Goal: Task Accomplishment & Management: Use online tool/utility

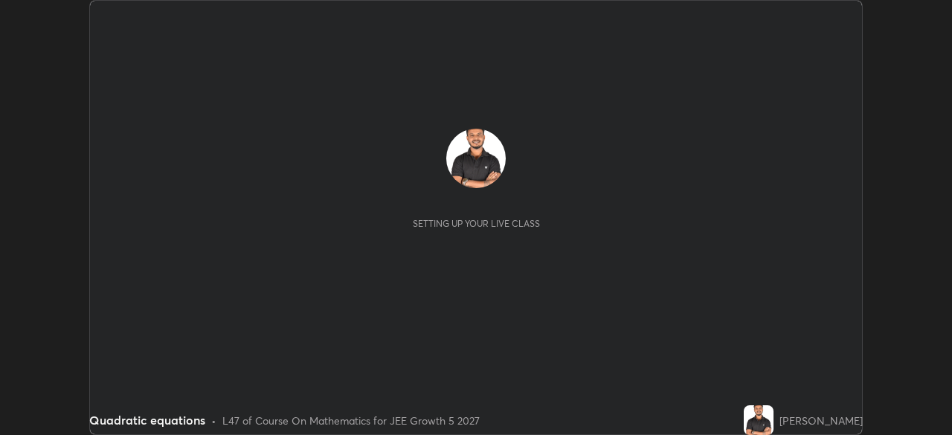
scroll to position [435, 951]
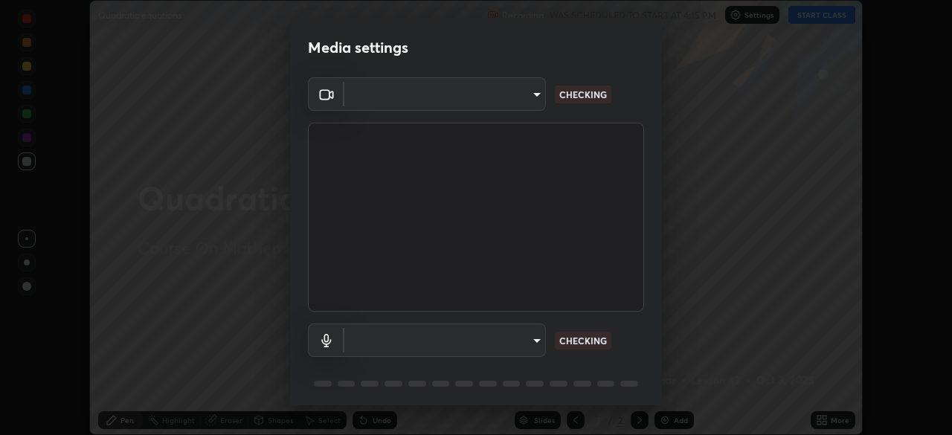
click at [532, 343] on body "Erase all Quadratic equations Recording WAS SCHEDULED TO START AT 4:15 PM Setti…" at bounding box center [476, 217] width 952 height 435
type input "05e465ff83a2709560b00517cc20afcec0d8c6759013130505a18faaf77a7109"
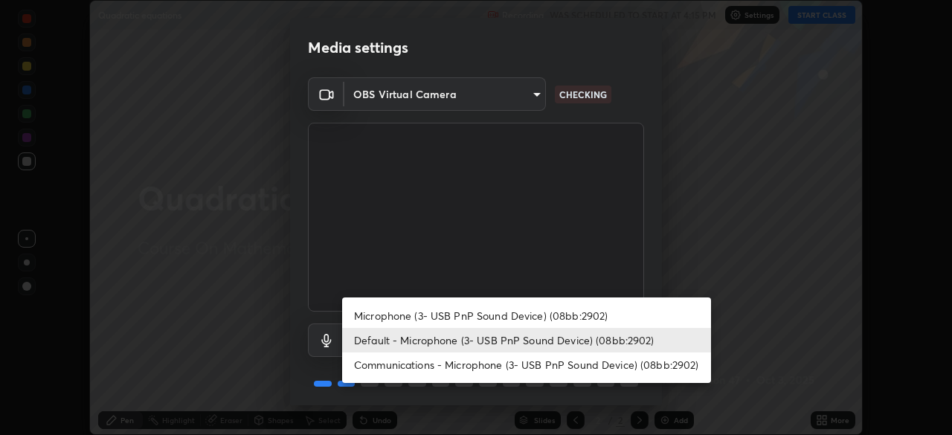
click at [538, 315] on li "Microphone (3- USB PnP Sound Device) (08bb:2902)" at bounding box center [526, 315] width 369 height 25
type input "5e0574a8248c2f94adfbdafe40ebebc0aeff2822baf224a0b93bcc512a3e164e"
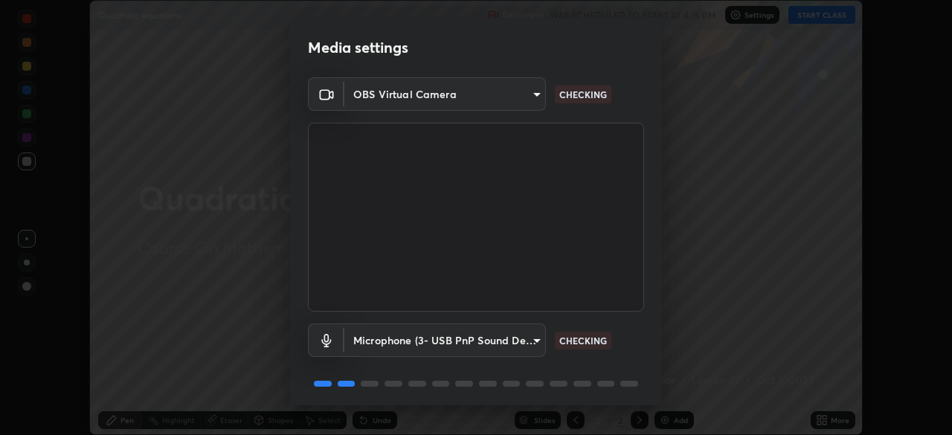
scroll to position [53, 0]
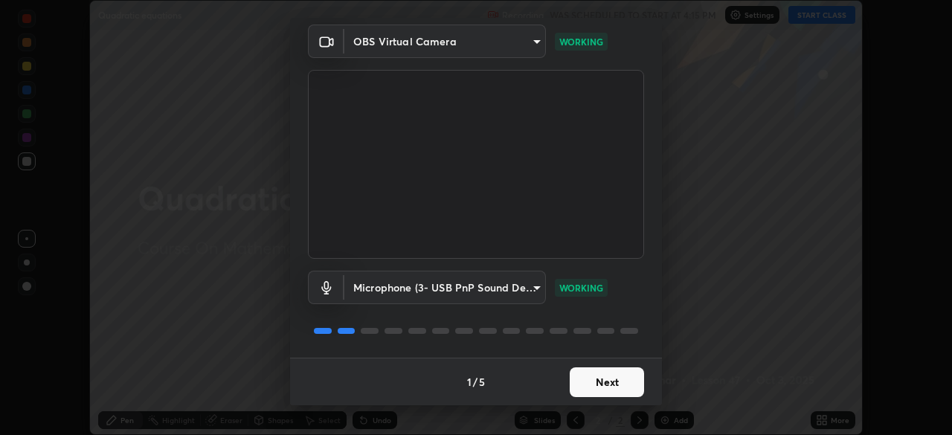
click at [599, 384] on button "Next" at bounding box center [607, 382] width 74 height 30
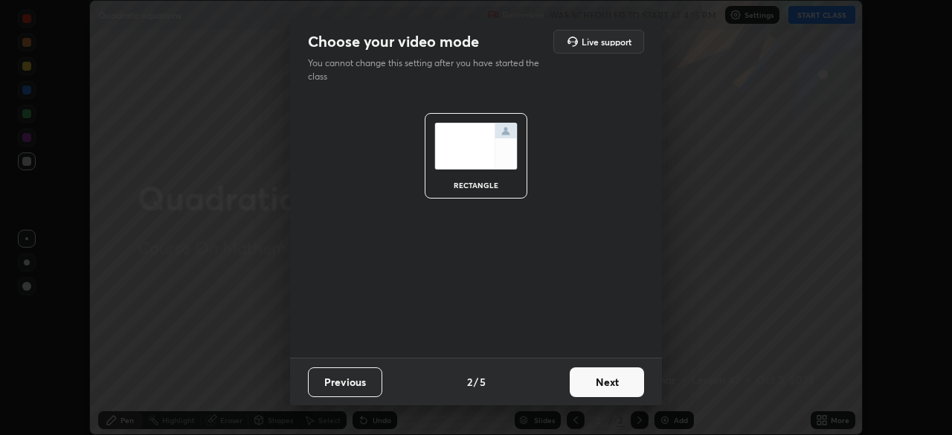
scroll to position [0, 0]
click at [594, 382] on button "Next" at bounding box center [607, 382] width 74 height 30
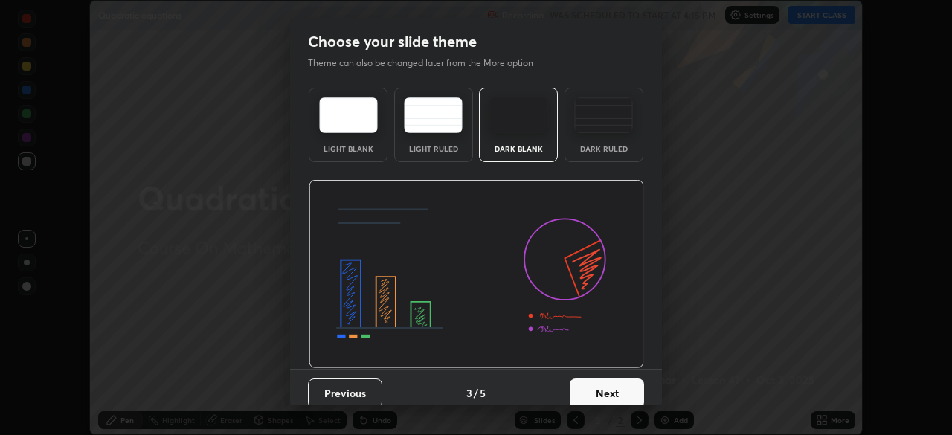
click at [594, 382] on button "Next" at bounding box center [607, 393] width 74 height 30
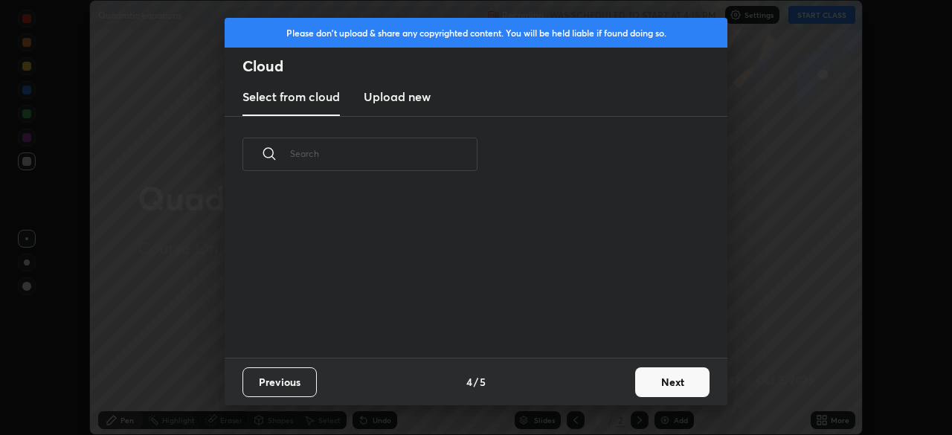
click at [596, 386] on div "Previous 4 / 5 Next" at bounding box center [476, 382] width 503 height 48
click at [658, 384] on button "Next" at bounding box center [672, 382] width 74 height 30
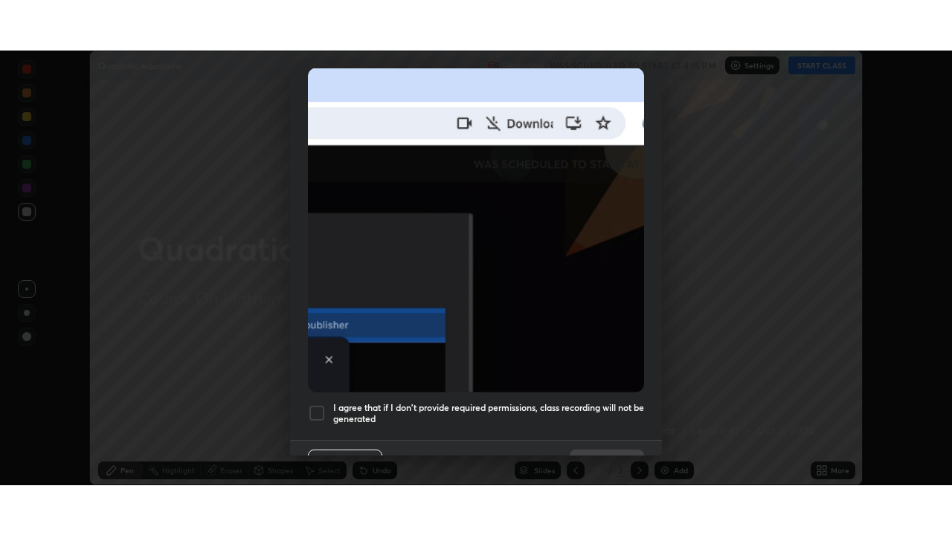
scroll to position [356, 0]
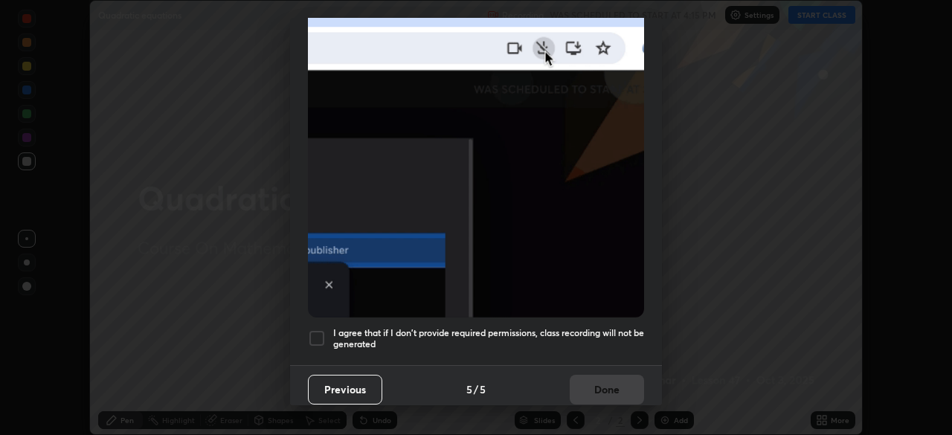
click at [598, 328] on h5 "I agree that if I don't provide required permissions, class recording will not …" at bounding box center [488, 338] width 311 height 23
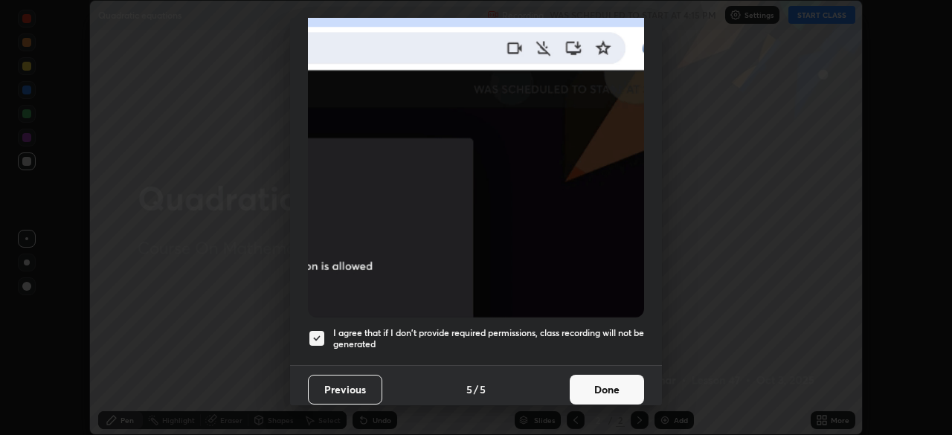
click at [604, 384] on button "Done" at bounding box center [607, 390] width 74 height 30
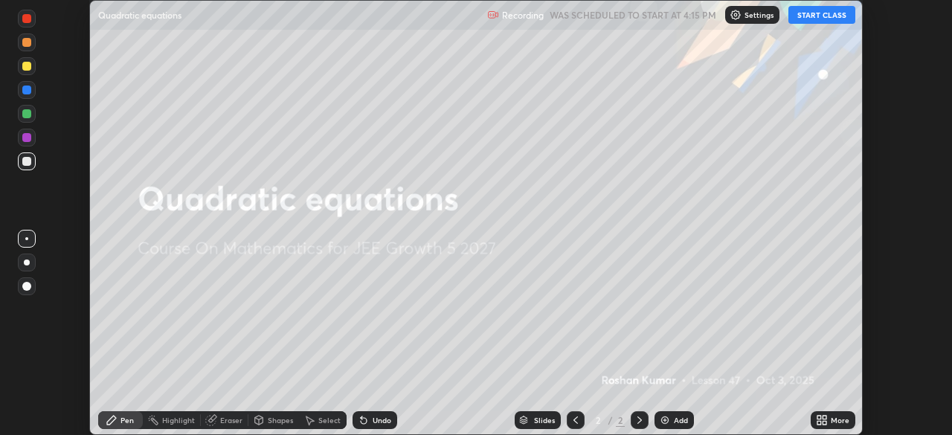
click at [813, 15] on button "START CLASS" at bounding box center [821, 15] width 67 height 18
click at [822, 420] on icon at bounding box center [822, 420] width 12 height 12
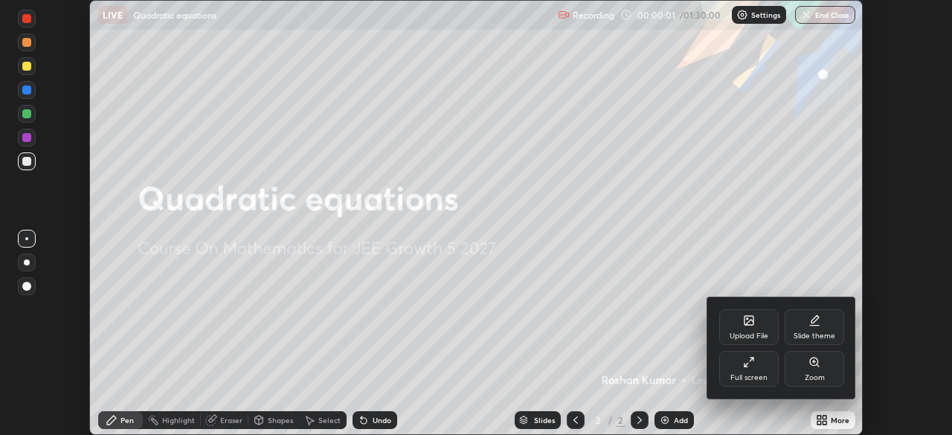
click at [758, 369] on div "Full screen" at bounding box center [748, 369] width 59 height 36
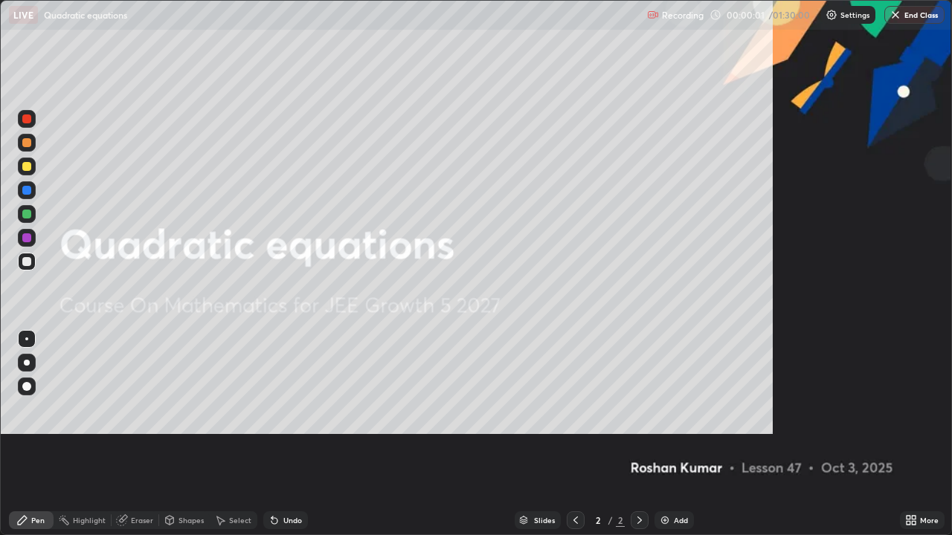
scroll to position [535, 952]
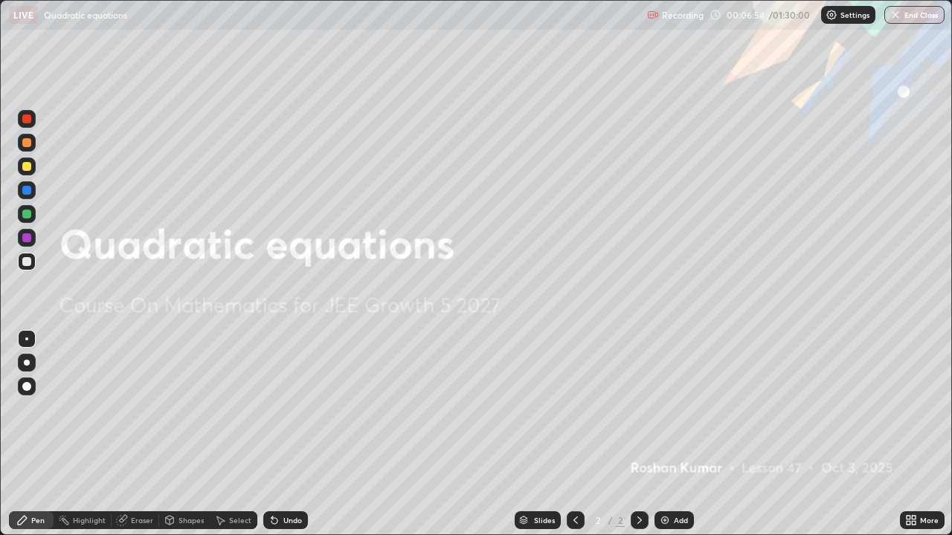
click at [660, 434] on img at bounding box center [665, 521] width 12 height 12
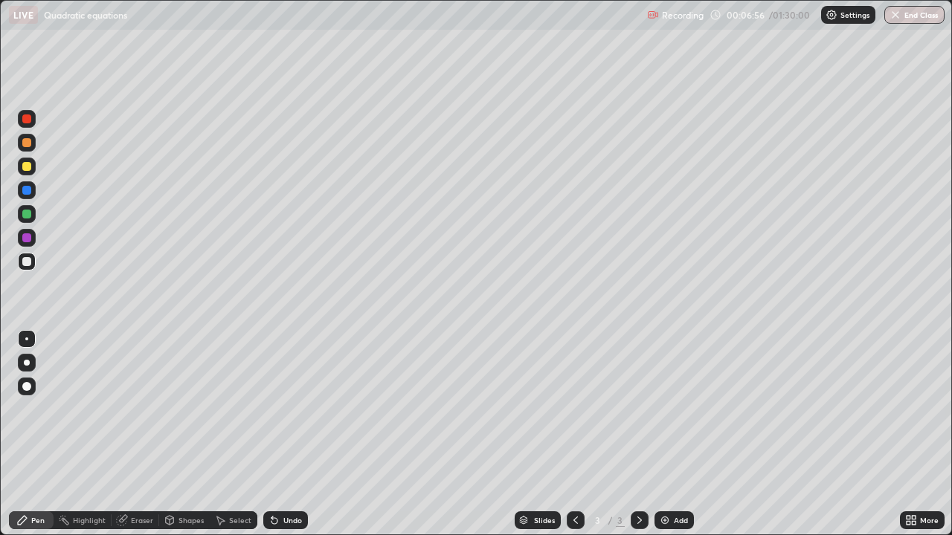
click at [24, 390] on div at bounding box center [27, 387] width 18 height 18
click at [27, 167] on div at bounding box center [26, 166] width 9 height 9
click at [28, 142] on div at bounding box center [26, 142] width 9 height 9
click at [27, 191] on div at bounding box center [26, 190] width 9 height 9
click at [25, 145] on div at bounding box center [26, 142] width 9 height 9
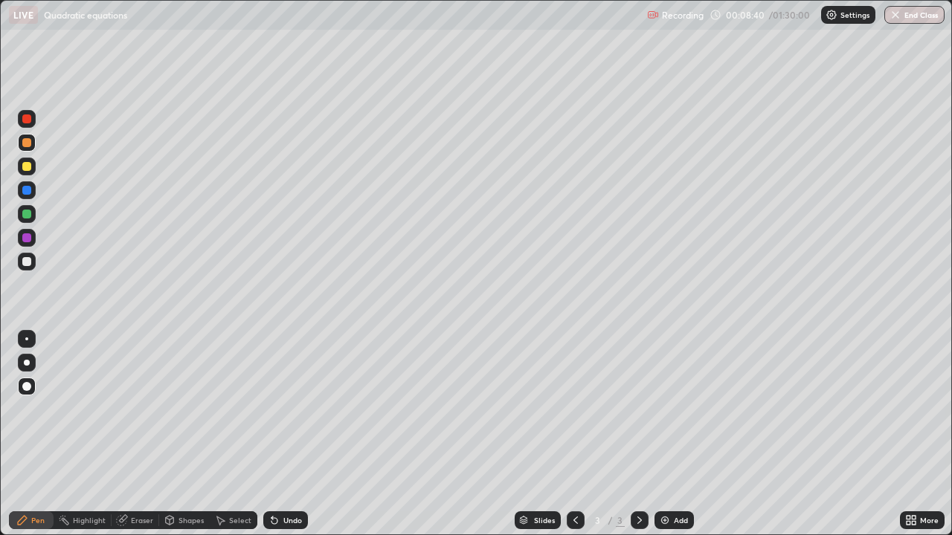
click at [665, 434] on img at bounding box center [665, 521] width 12 height 12
click at [25, 188] on div at bounding box center [26, 190] width 9 height 9
click at [28, 146] on div at bounding box center [26, 142] width 9 height 9
click at [661, 434] on img at bounding box center [665, 521] width 12 height 12
click at [30, 239] on div at bounding box center [26, 237] width 9 height 9
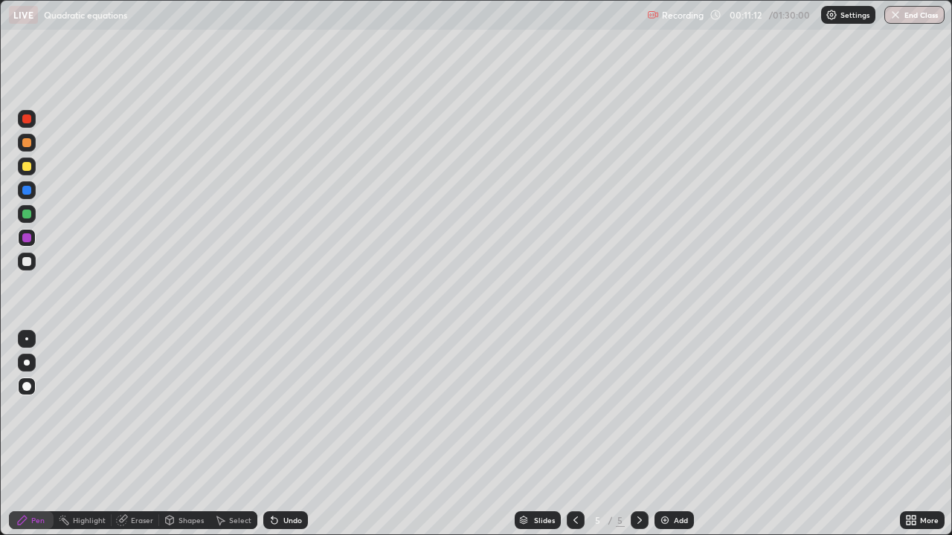
click at [24, 144] on div at bounding box center [26, 142] width 9 height 9
click at [663, 434] on img at bounding box center [665, 521] width 12 height 12
click at [28, 238] on div at bounding box center [26, 237] width 9 height 9
click at [25, 145] on div at bounding box center [26, 142] width 9 height 9
click at [663, 434] on img at bounding box center [665, 521] width 12 height 12
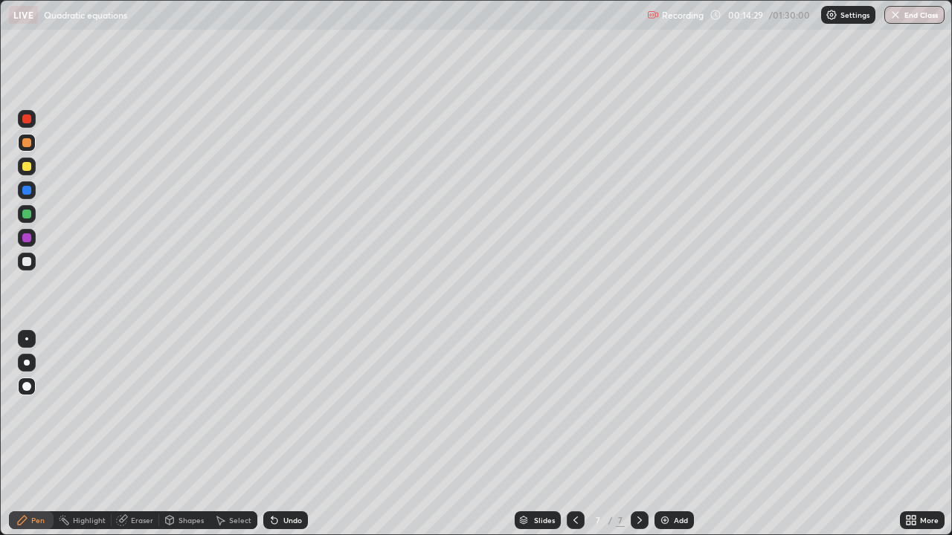
click at [28, 217] on div at bounding box center [26, 214] width 9 height 9
click at [28, 191] on div at bounding box center [26, 190] width 9 height 9
click at [24, 144] on div at bounding box center [26, 142] width 9 height 9
click at [663, 434] on img at bounding box center [665, 521] width 12 height 12
click at [28, 219] on div at bounding box center [27, 214] width 18 height 18
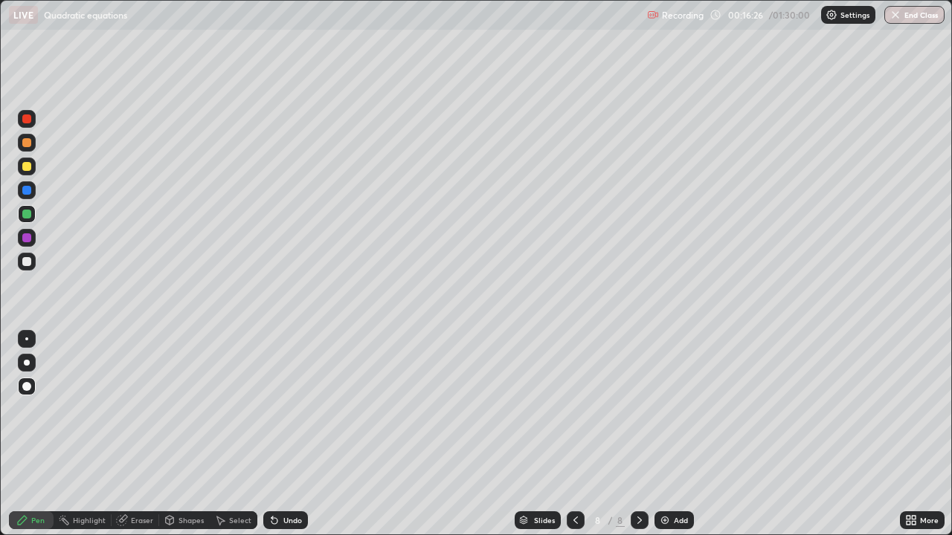
click at [28, 146] on div at bounding box center [26, 142] width 9 height 9
click at [572, 434] on icon at bounding box center [576, 521] width 12 height 12
click at [573, 434] on icon at bounding box center [576, 521] width 12 height 12
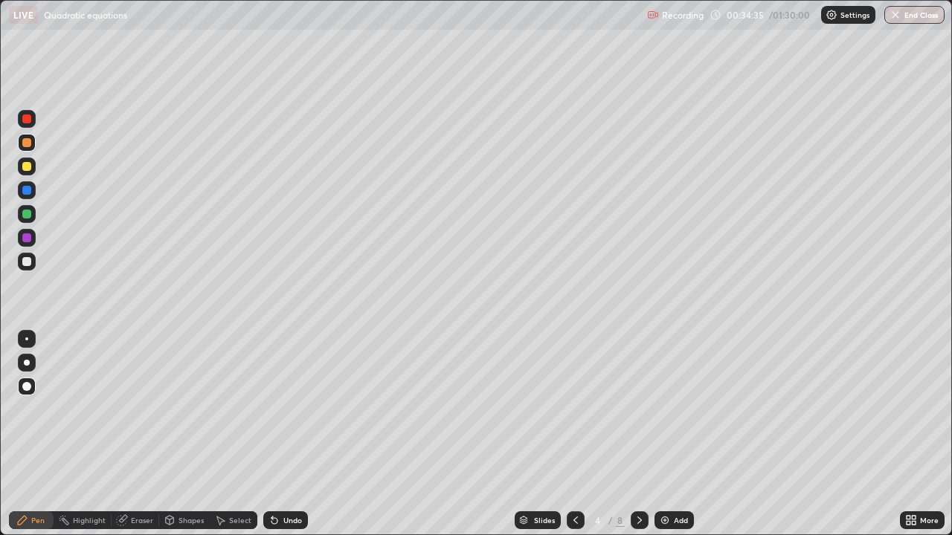
click at [576, 434] on icon at bounding box center [576, 521] width 12 height 12
click at [27, 216] on div at bounding box center [26, 214] width 9 height 9
click at [26, 242] on div at bounding box center [26, 237] width 9 height 9
click at [637, 434] on icon at bounding box center [640, 521] width 12 height 12
click at [26, 172] on div at bounding box center [27, 167] width 18 height 18
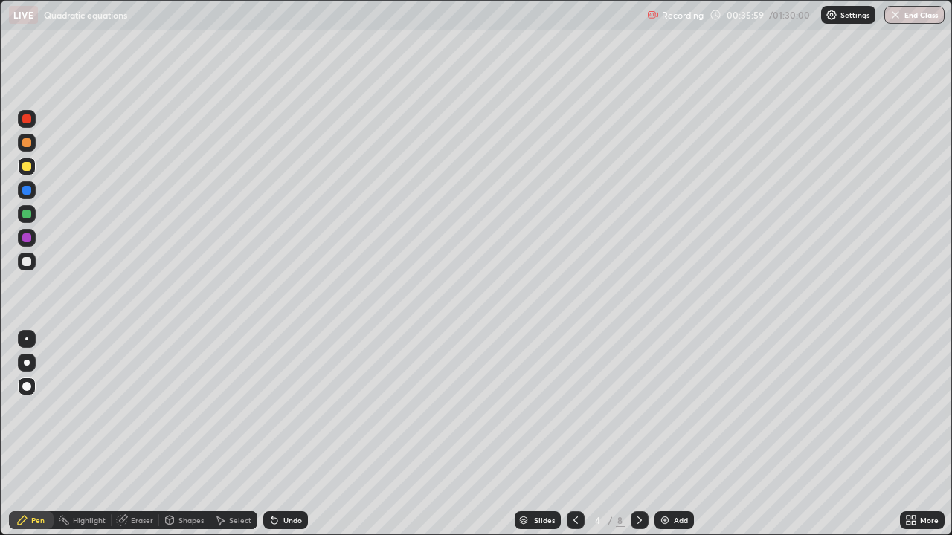
click at [639, 434] on icon at bounding box center [640, 521] width 12 height 12
click at [27, 262] on div at bounding box center [26, 261] width 9 height 9
click at [27, 218] on div at bounding box center [26, 214] width 9 height 9
click at [638, 434] on icon at bounding box center [640, 521] width 12 height 12
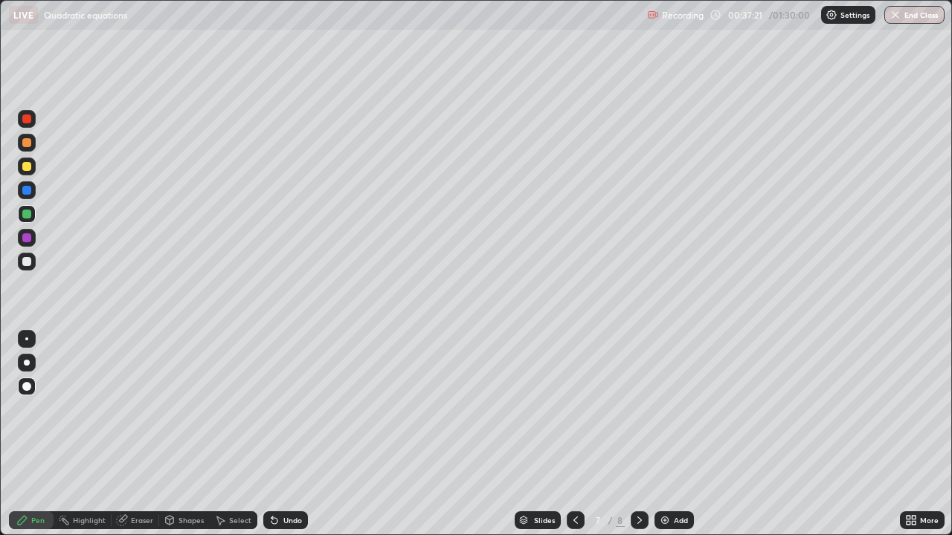
click at [636, 434] on icon at bounding box center [640, 521] width 12 height 12
click at [28, 264] on div at bounding box center [26, 261] width 9 height 9
click at [664, 434] on img at bounding box center [665, 521] width 12 height 12
click at [28, 190] on div at bounding box center [26, 190] width 9 height 9
click at [27, 215] on div at bounding box center [26, 214] width 9 height 9
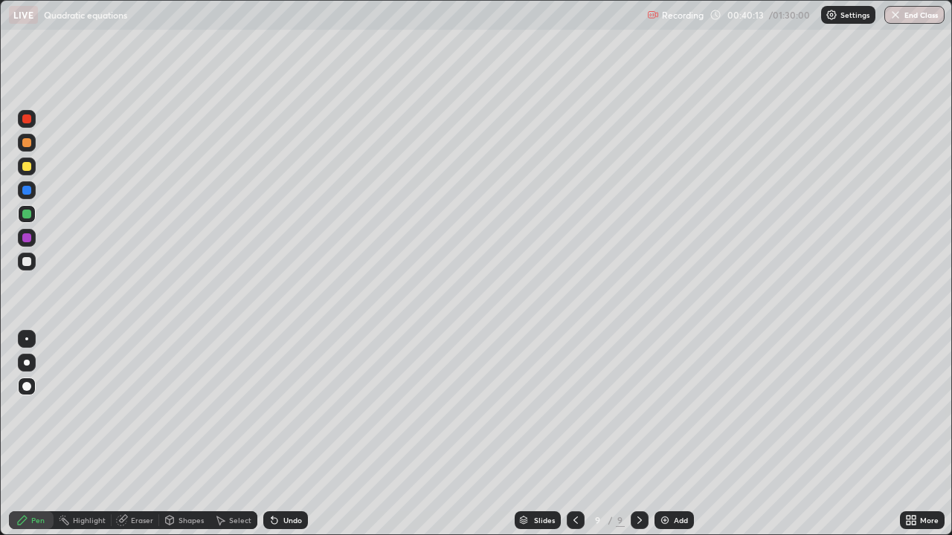
click at [27, 236] on div at bounding box center [26, 237] width 9 height 9
click at [574, 434] on icon at bounding box center [576, 521] width 12 height 12
click at [573, 434] on icon at bounding box center [576, 521] width 12 height 12
click at [575, 434] on icon at bounding box center [576, 521] width 12 height 12
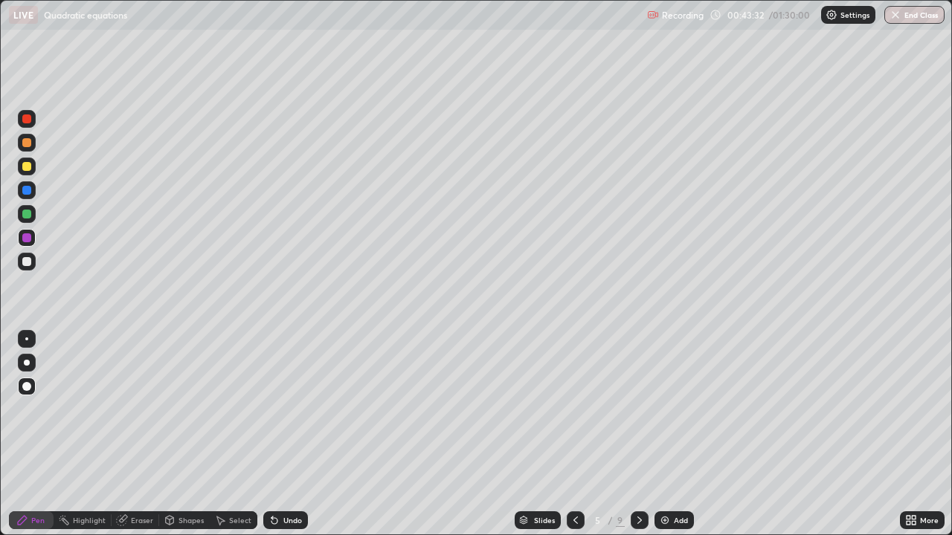
click at [33, 215] on div at bounding box center [27, 214] width 18 height 18
click at [636, 434] on icon at bounding box center [640, 521] width 12 height 12
click at [25, 262] on div at bounding box center [26, 261] width 9 height 9
click at [24, 216] on div at bounding box center [26, 214] width 9 height 9
click at [639, 434] on icon at bounding box center [639, 520] width 4 height 7
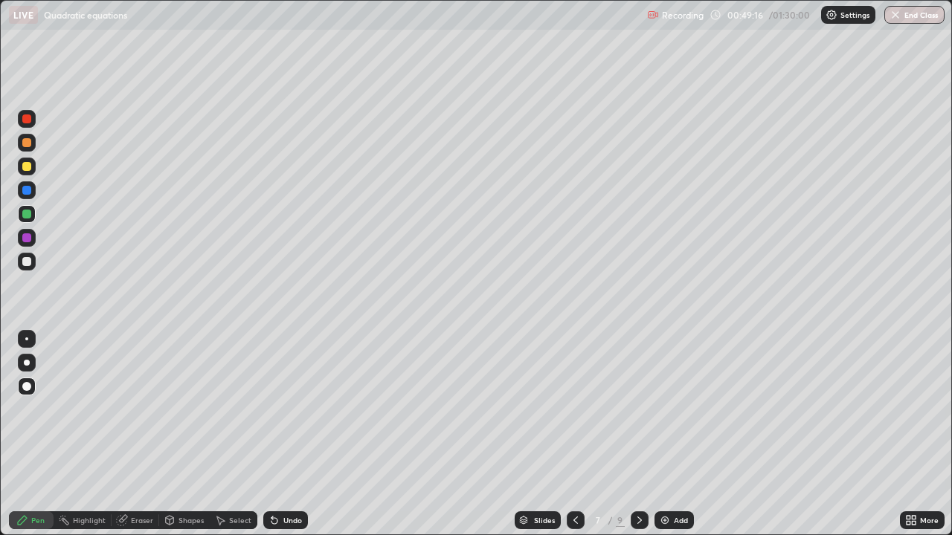
click at [25, 193] on div at bounding box center [26, 190] width 9 height 9
click at [152, 434] on div "Eraser" at bounding box center [142, 520] width 22 height 7
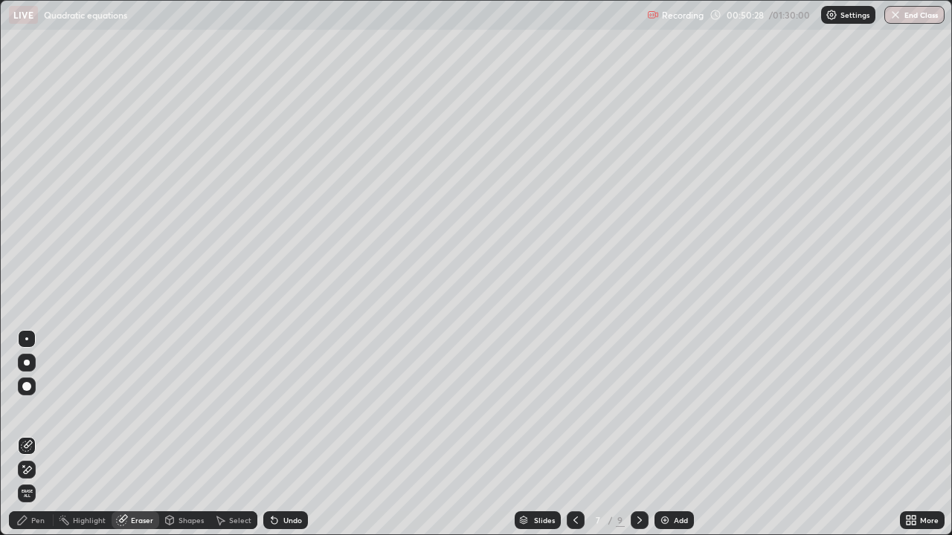
click at [45, 434] on div "Pen" at bounding box center [31, 521] width 45 height 18
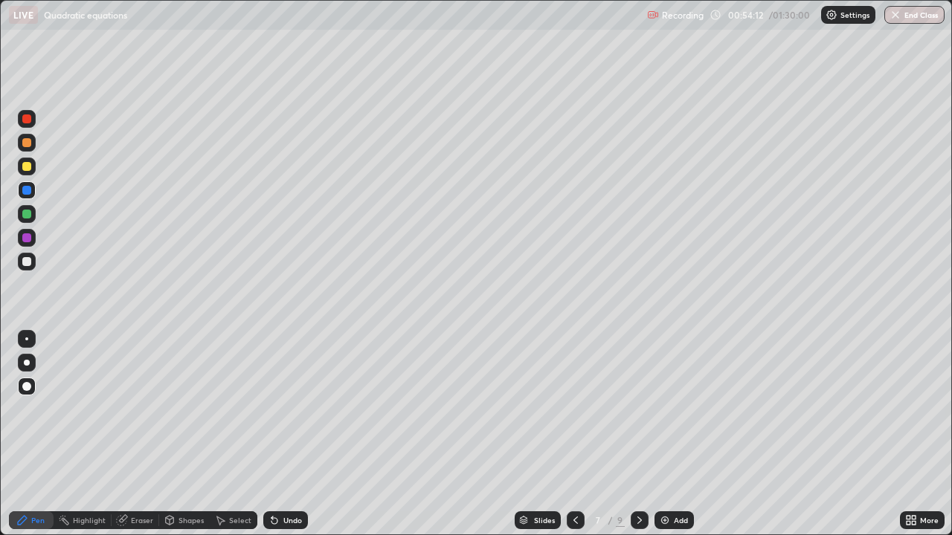
click at [638, 434] on icon at bounding box center [640, 521] width 12 height 12
click at [25, 238] on div at bounding box center [26, 237] width 9 height 9
click at [19, 262] on div at bounding box center [27, 262] width 18 height 18
click at [637, 434] on icon at bounding box center [639, 520] width 4 height 7
click at [664, 434] on img at bounding box center [665, 521] width 12 height 12
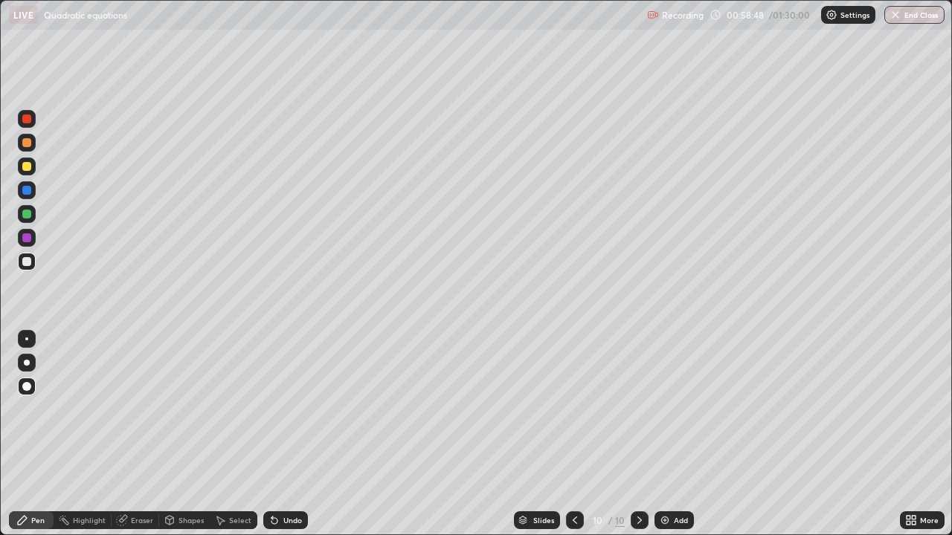
click at [29, 142] on div at bounding box center [26, 142] width 9 height 9
click at [25, 219] on div at bounding box center [27, 214] width 18 height 18
click at [27, 238] on div at bounding box center [26, 237] width 9 height 9
click at [27, 170] on div at bounding box center [26, 166] width 9 height 9
click at [573, 434] on icon at bounding box center [575, 520] width 4 height 7
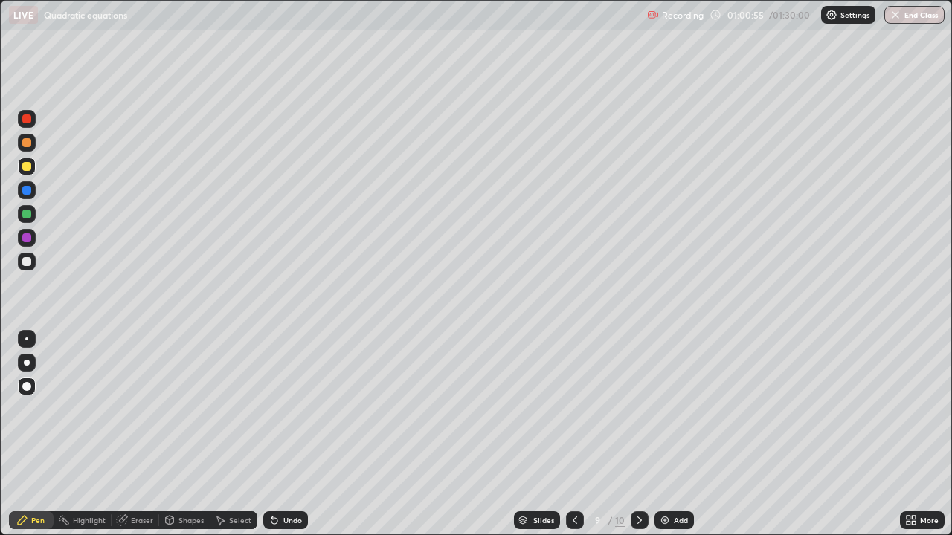
click at [573, 434] on icon at bounding box center [575, 521] width 12 height 12
click at [638, 434] on icon at bounding box center [640, 521] width 12 height 12
click at [663, 434] on img at bounding box center [665, 521] width 12 height 12
click at [25, 144] on div at bounding box center [26, 142] width 9 height 9
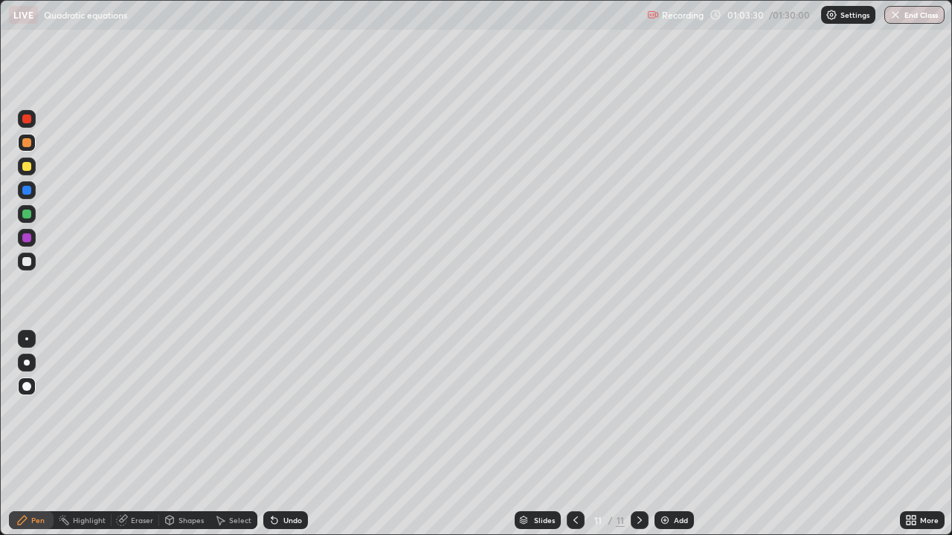
click at [27, 261] on div at bounding box center [26, 261] width 9 height 9
click at [575, 434] on icon at bounding box center [576, 521] width 12 height 12
click at [576, 434] on icon at bounding box center [576, 521] width 12 height 12
click at [574, 434] on icon at bounding box center [576, 521] width 12 height 12
click at [636, 434] on icon at bounding box center [640, 521] width 12 height 12
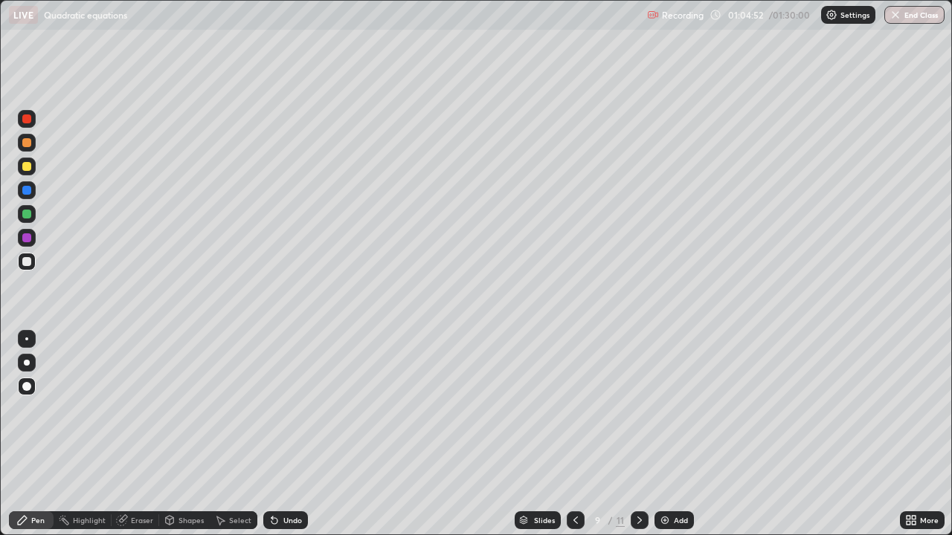
click at [639, 434] on icon at bounding box center [639, 520] width 4 height 7
click at [636, 434] on icon at bounding box center [640, 521] width 12 height 12
click at [574, 434] on icon at bounding box center [576, 521] width 12 height 12
click at [573, 434] on icon at bounding box center [576, 521] width 12 height 12
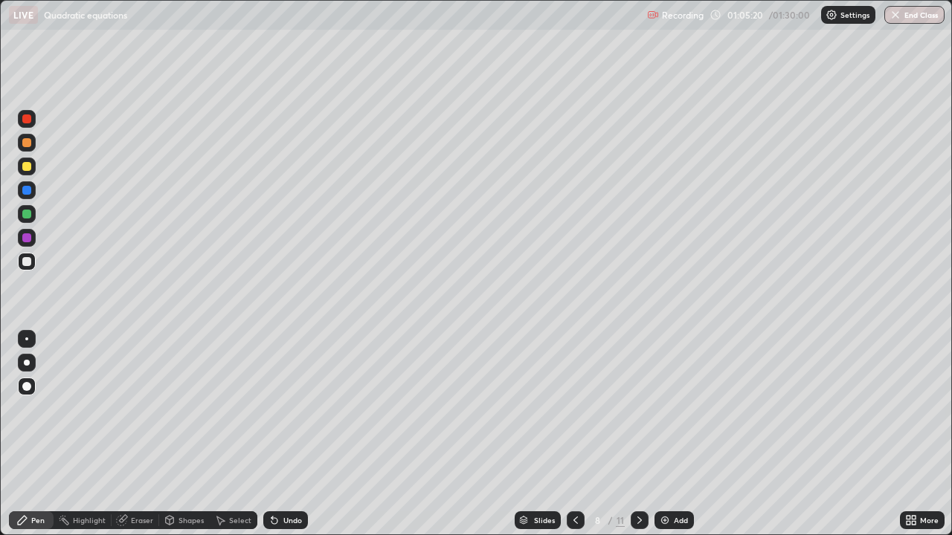
click at [638, 434] on icon at bounding box center [640, 521] width 12 height 12
click at [637, 434] on icon at bounding box center [640, 521] width 12 height 12
click at [636, 434] on icon at bounding box center [640, 521] width 12 height 12
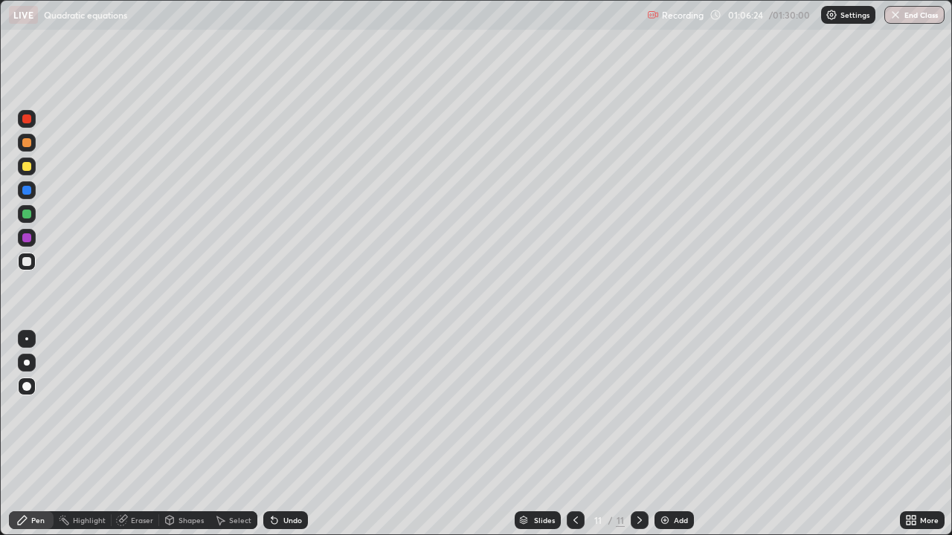
click at [576, 434] on icon at bounding box center [576, 521] width 12 height 12
click at [573, 434] on icon at bounding box center [576, 521] width 12 height 12
click at [574, 434] on icon at bounding box center [576, 521] width 12 height 12
click at [637, 434] on icon at bounding box center [640, 521] width 12 height 12
click at [639, 434] on icon at bounding box center [640, 521] width 12 height 12
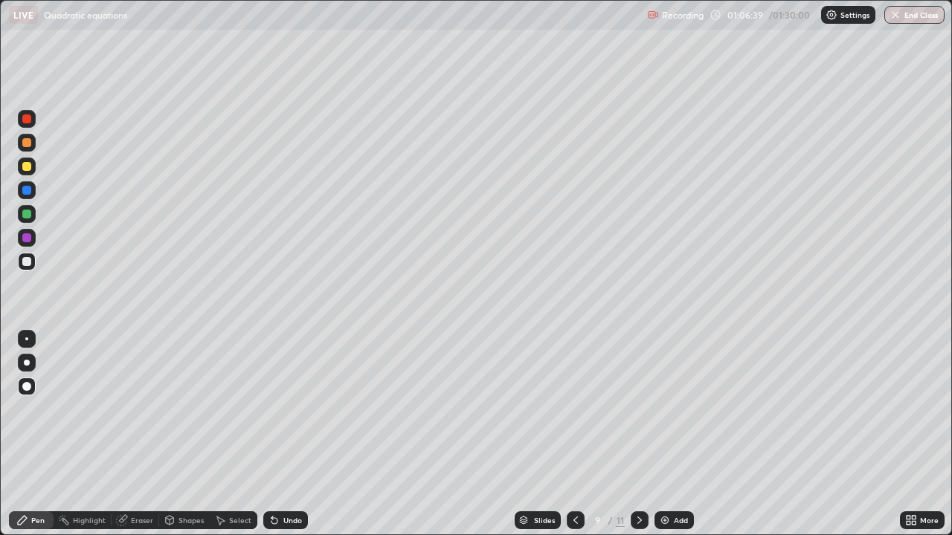
click at [639, 434] on icon at bounding box center [640, 521] width 12 height 12
click at [662, 434] on img at bounding box center [665, 521] width 12 height 12
click at [25, 172] on div at bounding box center [27, 167] width 18 height 18
click at [27, 191] on div at bounding box center [26, 190] width 9 height 9
click at [24, 216] on div at bounding box center [26, 214] width 9 height 9
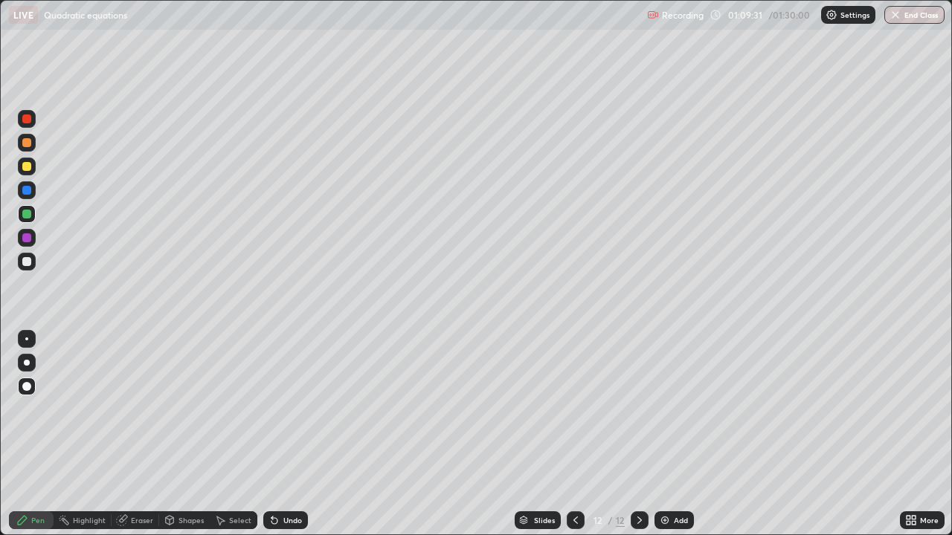
click at [28, 238] on div at bounding box center [26, 237] width 9 height 9
click at [29, 167] on div at bounding box center [26, 166] width 9 height 9
click at [27, 215] on div at bounding box center [26, 214] width 9 height 9
click at [30, 239] on div at bounding box center [26, 237] width 9 height 9
click at [26, 262] on div at bounding box center [26, 261] width 9 height 9
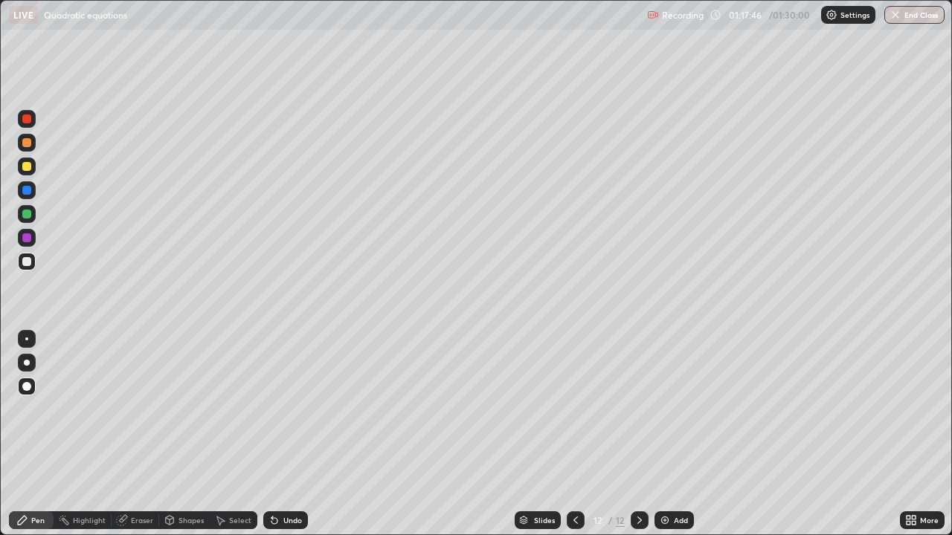
click at [25, 120] on div at bounding box center [26, 119] width 9 height 9
click at [664, 434] on img at bounding box center [665, 521] width 12 height 12
click at [27, 167] on div at bounding box center [26, 166] width 9 height 9
click at [24, 216] on div at bounding box center [26, 214] width 9 height 9
click at [574, 434] on icon at bounding box center [576, 521] width 12 height 12
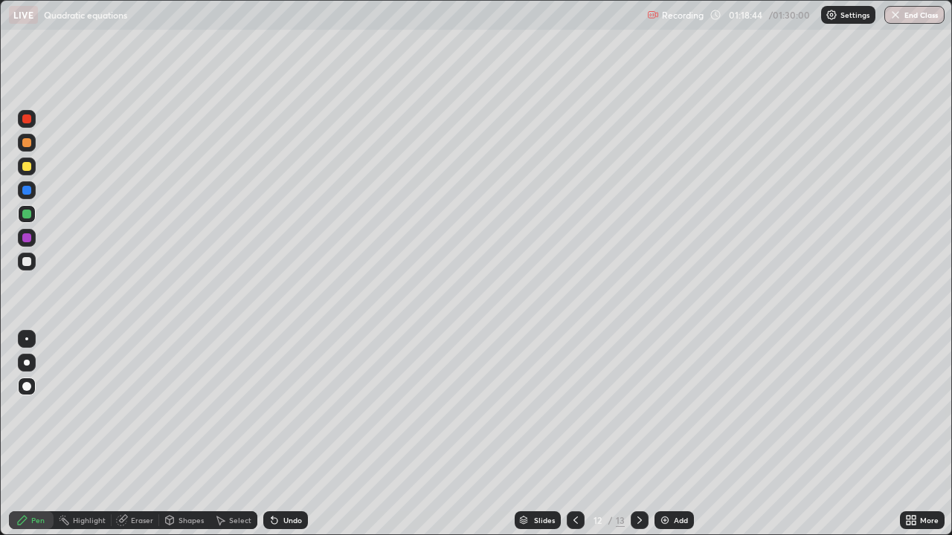
click at [638, 434] on icon at bounding box center [640, 521] width 12 height 12
click at [573, 434] on icon at bounding box center [575, 520] width 4 height 7
click at [636, 434] on icon at bounding box center [640, 521] width 12 height 12
click at [573, 434] on icon at bounding box center [575, 520] width 4 height 7
click at [637, 434] on icon at bounding box center [639, 520] width 4 height 7
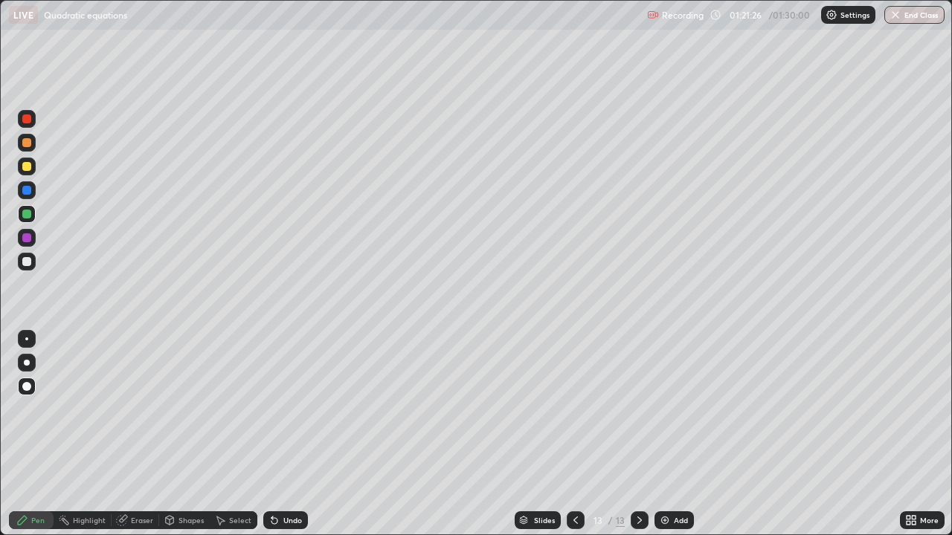
click at [663, 434] on img at bounding box center [665, 521] width 12 height 12
click at [28, 172] on div at bounding box center [27, 167] width 18 height 18
click at [27, 237] on div at bounding box center [26, 237] width 9 height 9
click at [28, 218] on div at bounding box center [26, 214] width 9 height 9
click at [28, 191] on div at bounding box center [26, 190] width 9 height 9
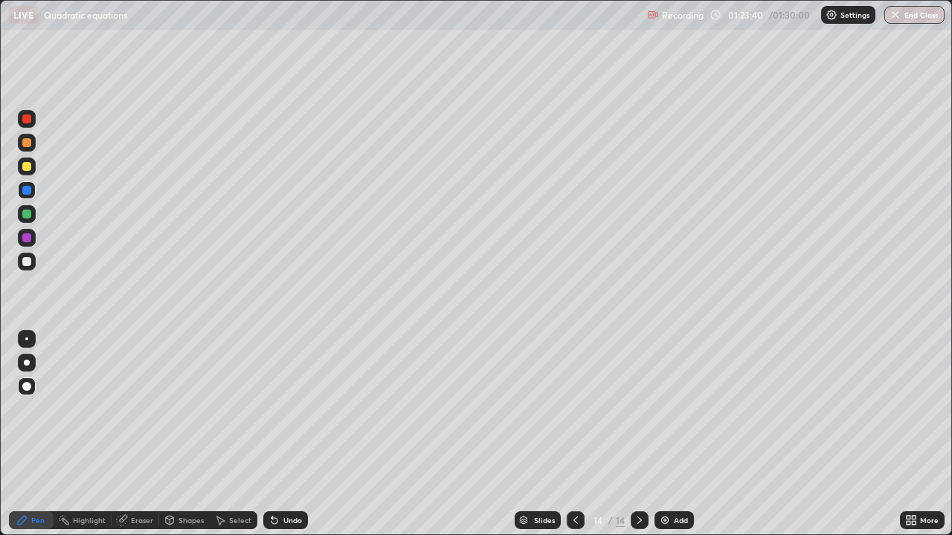
click at [574, 434] on icon at bounding box center [576, 521] width 12 height 12
click at [638, 434] on icon at bounding box center [640, 521] width 12 height 12
click at [570, 434] on icon at bounding box center [576, 521] width 12 height 12
click at [575, 434] on icon at bounding box center [576, 521] width 12 height 12
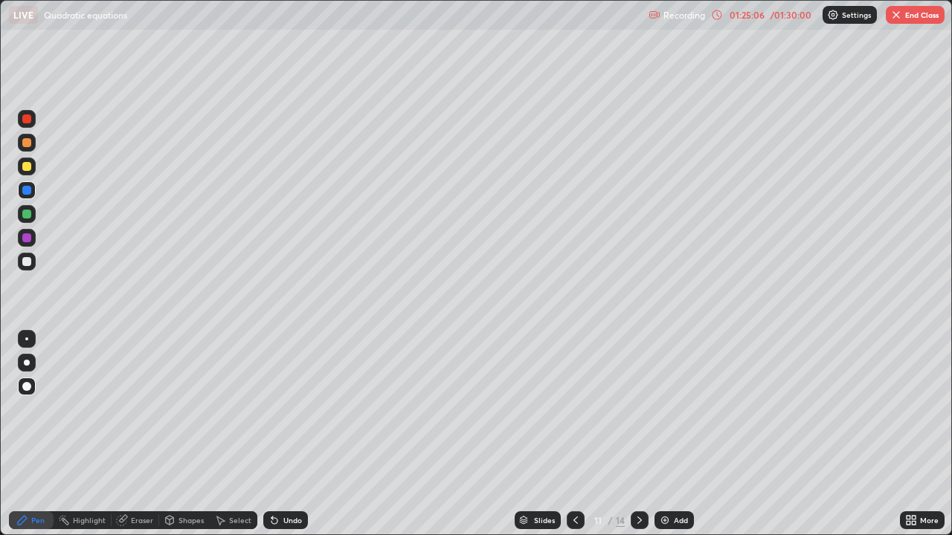
click at [576, 434] on icon at bounding box center [576, 521] width 12 height 12
click at [573, 434] on icon at bounding box center [576, 521] width 12 height 12
click at [575, 434] on icon at bounding box center [576, 521] width 12 height 12
click at [638, 434] on icon at bounding box center [640, 521] width 12 height 12
click at [638, 434] on icon at bounding box center [639, 520] width 4 height 7
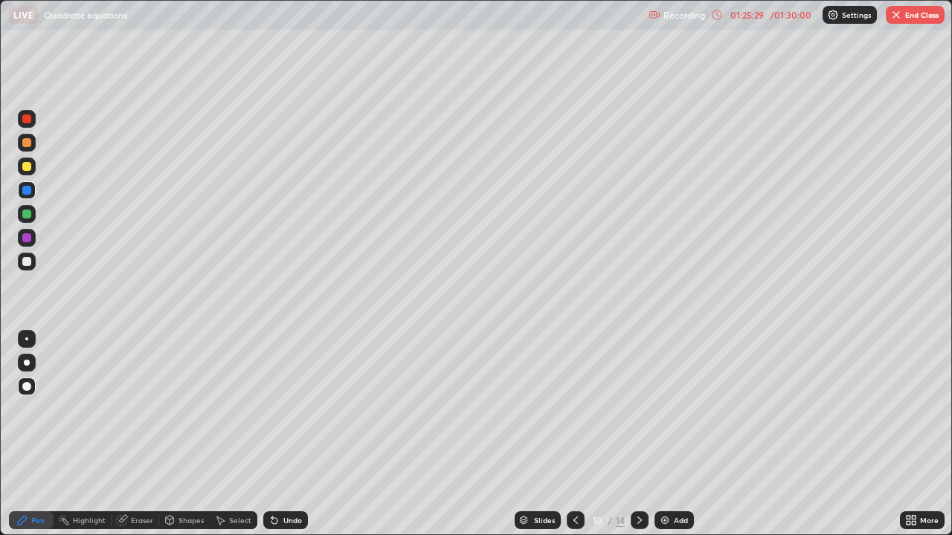
click at [637, 434] on icon at bounding box center [639, 520] width 4 height 7
click at [636, 434] on icon at bounding box center [640, 521] width 12 height 12
click at [637, 434] on icon at bounding box center [640, 521] width 12 height 12
click at [913, 19] on button "End Class" at bounding box center [915, 15] width 59 height 18
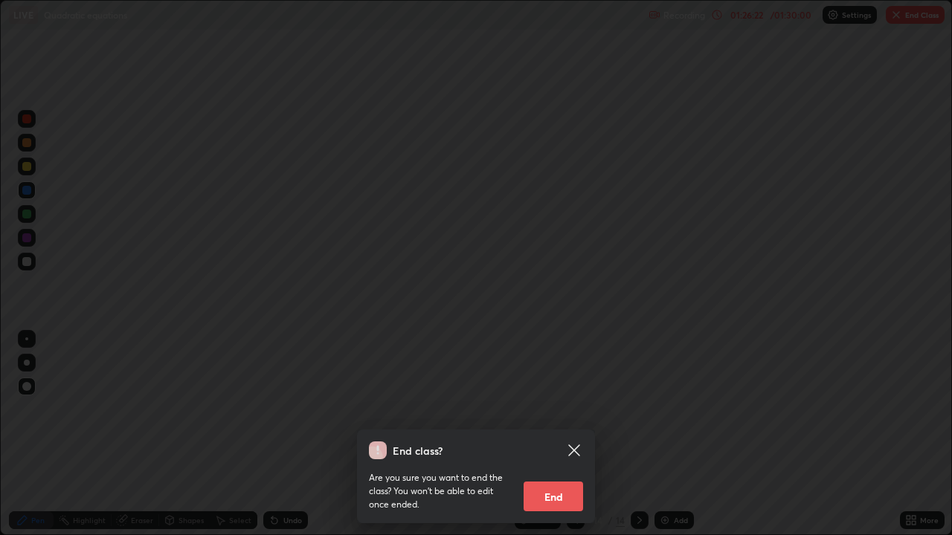
click at [564, 434] on button "End" at bounding box center [552, 497] width 59 height 30
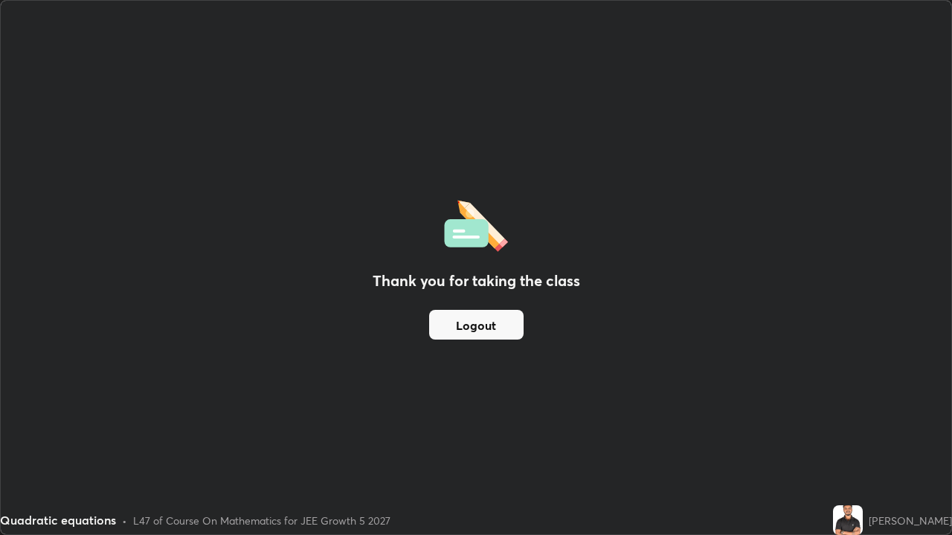
click at [477, 329] on button "Logout" at bounding box center [476, 325] width 94 height 30
